Goal: Information Seeking & Learning: Check status

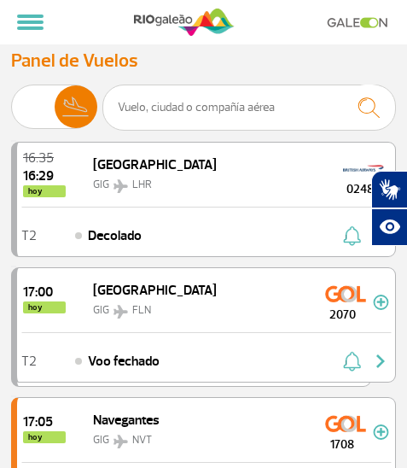
select select "es"
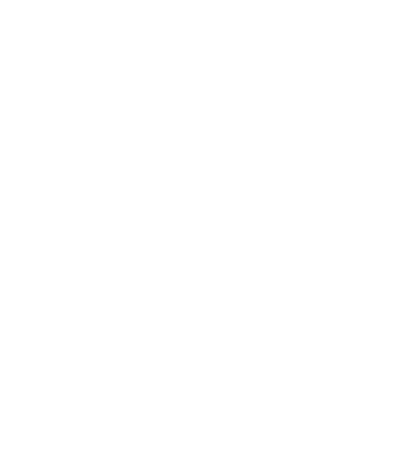
scroll to position [201, 0]
select select "es"
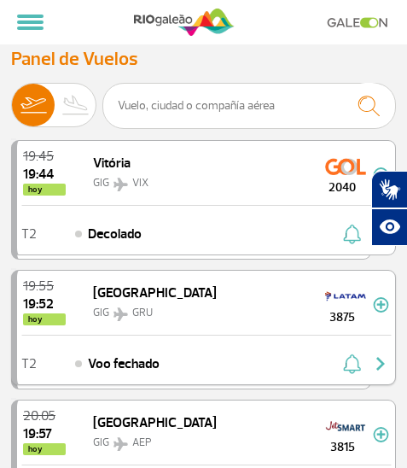
scroll to position [0, 0]
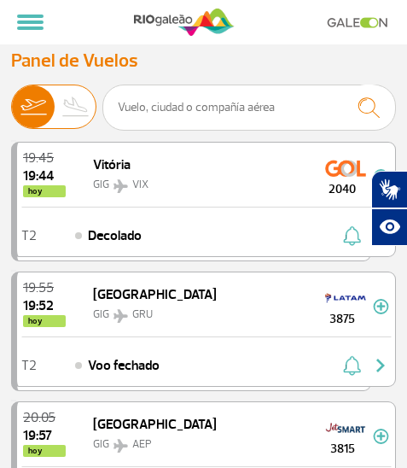
click at [84, 107] on img at bounding box center [76, 106] width 43 height 43
click at [11, 99] on input "Salidas Llegadas" at bounding box center [11, 99] width 0 height 0
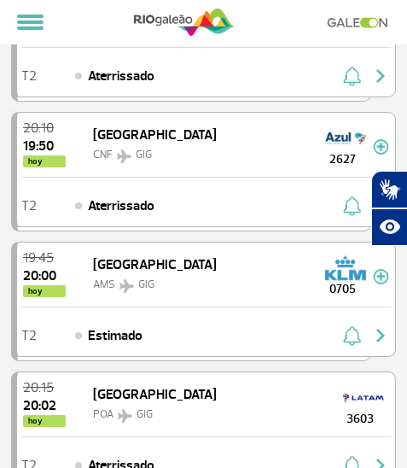
scroll to position [683, 0]
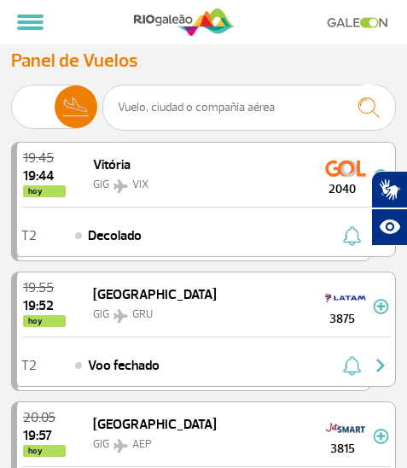
select select "es"
